Goal: Task Accomplishment & Management: Complete application form

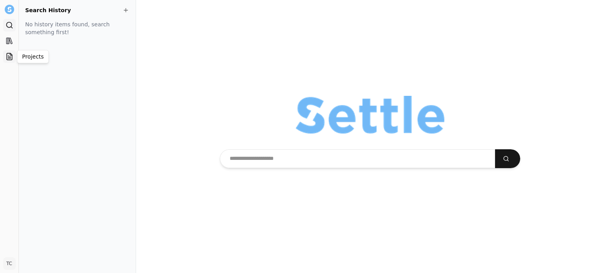
click at [7, 56] on icon at bounding box center [9, 56] width 5 height 7
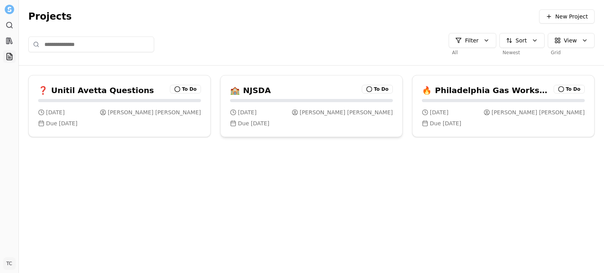
click at [290, 107] on div "[DATE] [PERSON_NAME] Due [DATE]" at bounding box center [312, 118] width 182 height 38
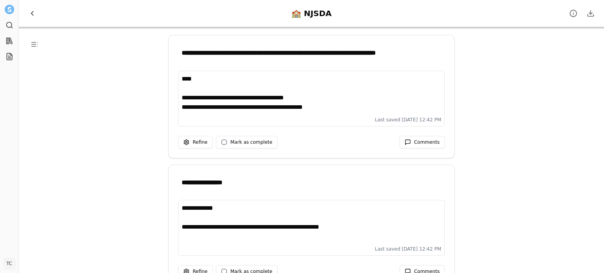
click at [29, 12] on span "Back to Projects" at bounding box center [32, 13] width 8 height 8
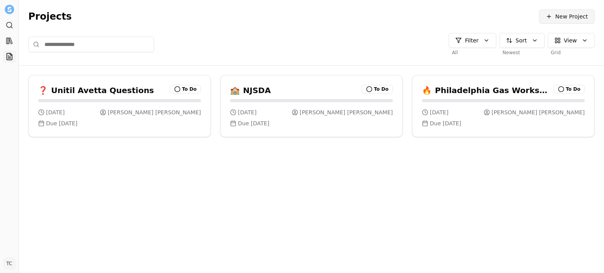
click at [573, 17] on span "New Project" at bounding box center [571, 17] width 33 height 8
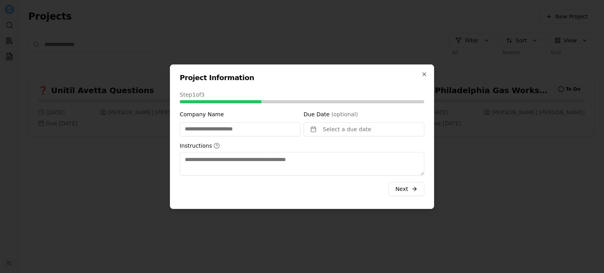
click at [218, 132] on input "Company Name" at bounding box center [240, 129] width 121 height 14
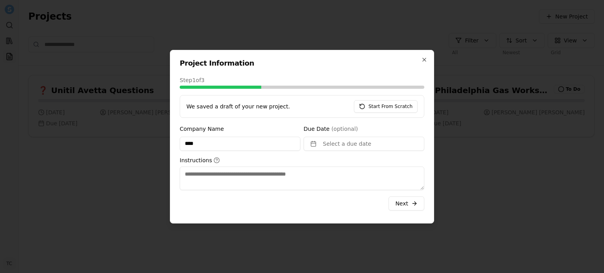
type input "****"
click at [352, 131] on span "(optional)" at bounding box center [345, 129] width 27 height 6
click at [350, 147] on button "Select a due date" at bounding box center [364, 144] width 121 height 14
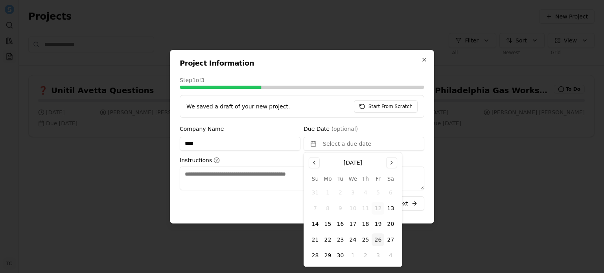
click at [377, 243] on button "26" at bounding box center [378, 240] width 13 height 13
click at [262, 177] on textarea "Instructions" at bounding box center [302, 179] width 245 height 24
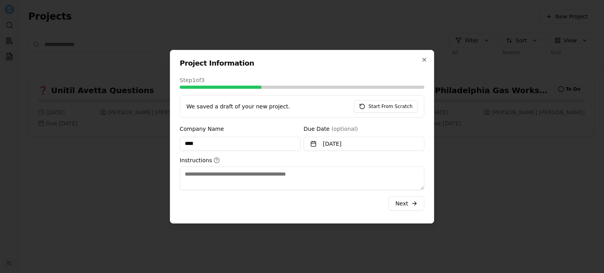
click at [256, 170] on textarea "Instructions" at bounding box center [302, 179] width 245 height 24
type textarea "****"
click at [406, 207] on button "Next" at bounding box center [407, 204] width 36 height 14
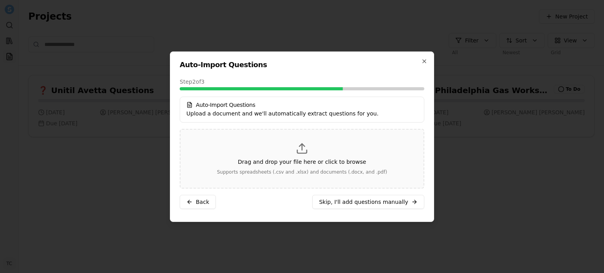
click at [317, 163] on p "Drag and drop your file here or click to browse" at bounding box center [302, 162] width 128 height 8
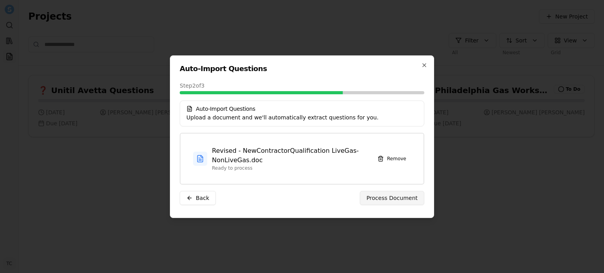
click at [393, 202] on button "Process Document" at bounding box center [392, 198] width 64 height 14
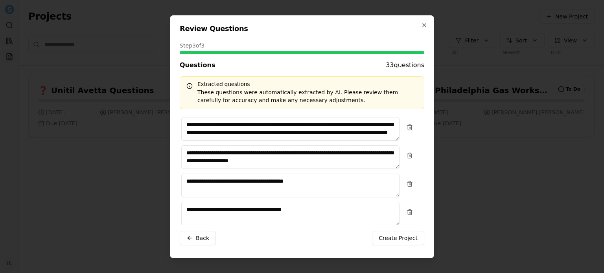
click at [185, 123] on textarea "**********" at bounding box center [290, 129] width 218 height 24
type textarea "**********"
click at [422, 25] on icon "button" at bounding box center [424, 25] width 6 height 6
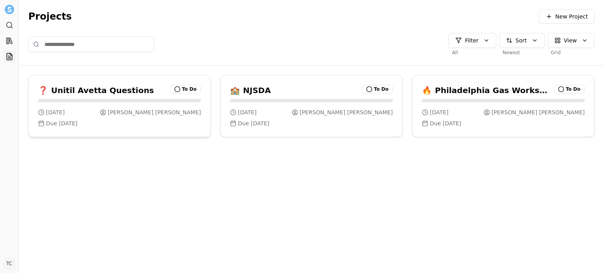
click at [127, 94] on h3 "Unitil Avetta Questions" at bounding box center [102, 90] width 103 height 11
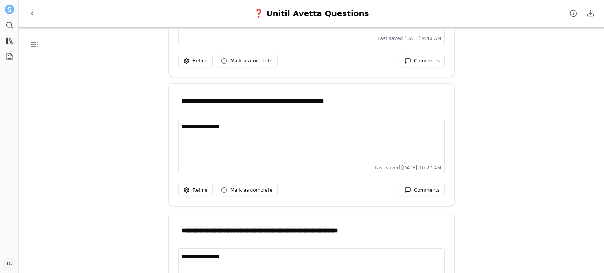
scroll to position [1202, 0]
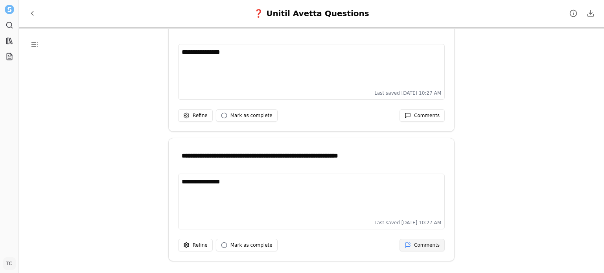
click at [411, 239] on button "Comments" at bounding box center [422, 245] width 45 height 13
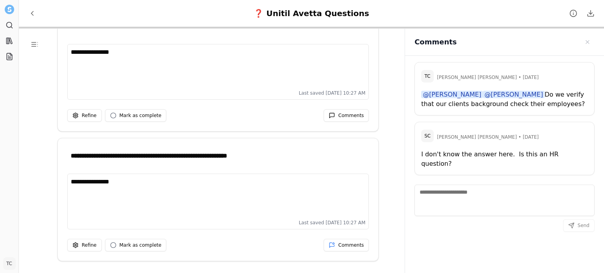
click at [390, 238] on div "**********" at bounding box center [221, 165] width 405 height 273
click at [588, 44] on span "Close sidebar" at bounding box center [587, 42] width 6 height 6
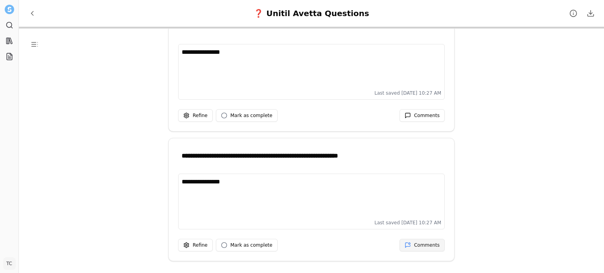
click at [431, 243] on span "Comments" at bounding box center [427, 245] width 26 height 6
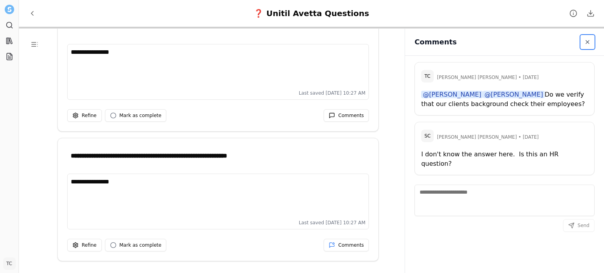
click at [589, 45] on span "Close sidebar" at bounding box center [587, 42] width 6 height 6
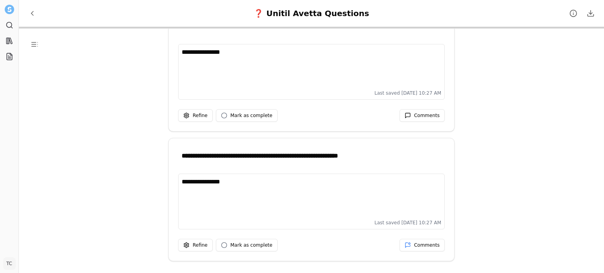
click at [502, 197] on div "**********" at bounding box center [311, 165] width 585 height 273
click at [8, 9] on img at bounding box center [9, 9] width 10 height 10
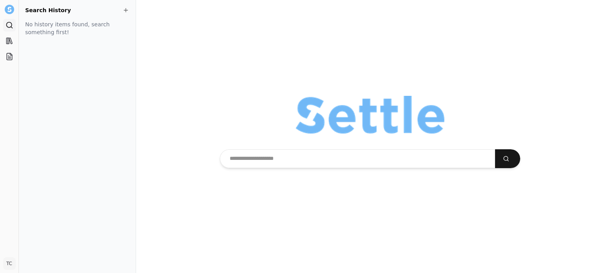
click at [50, 86] on div "No history items found, search something first!" at bounding box center [77, 143] width 104 height 247
click at [6, 60] on icon at bounding box center [10, 57] width 8 height 8
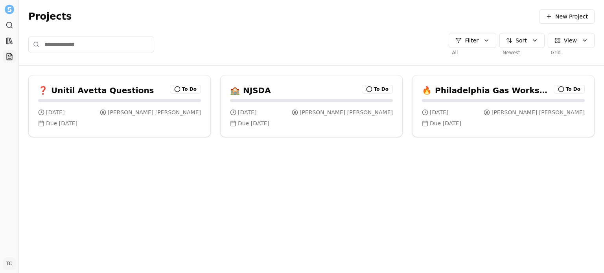
drag, startPoint x: 101, startPoint y: 159, endPoint x: 223, endPoint y: 197, distance: 128.2
click at [223, 197] on div "❓ Unitil Avetta Questions To Do [DATE] [PERSON_NAME] Due [DATE] 🏫 NJSDA To Do […" at bounding box center [311, 170] width 585 height 208
click at [132, 93] on h3 "Unitil Avetta Questions" at bounding box center [102, 90] width 103 height 11
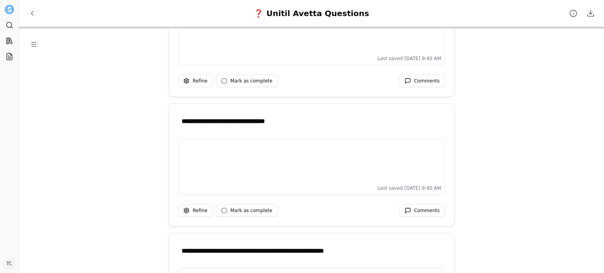
scroll to position [978, 0]
